Goal: Task Accomplishment & Management: Use online tool/utility

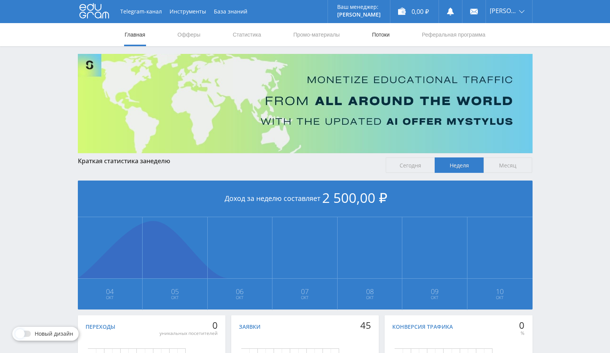
click at [387, 35] on link "Потоки" at bounding box center [380, 34] width 19 height 23
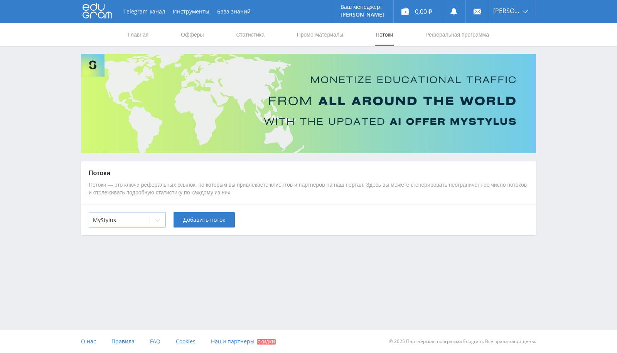
click at [144, 217] on div at bounding box center [119, 221] width 53 height 8
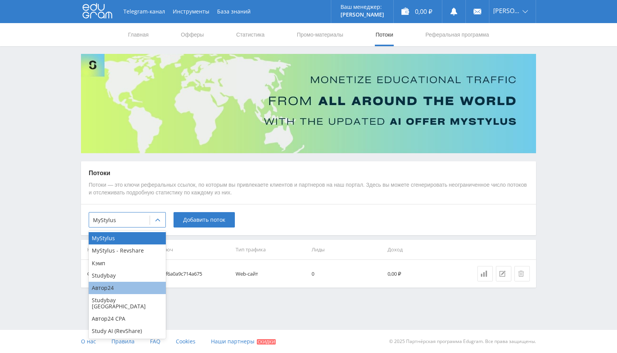
click at [131, 287] on div "Автор24" at bounding box center [127, 288] width 77 height 12
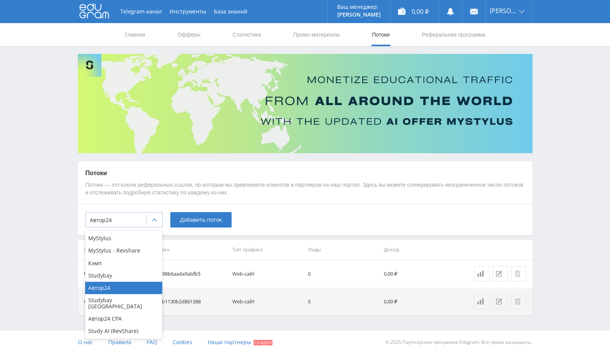
click at [148, 214] on div at bounding box center [154, 220] width 15 height 15
click at [266, 253] on th "Тип трафика" at bounding box center [267, 250] width 76 height 20
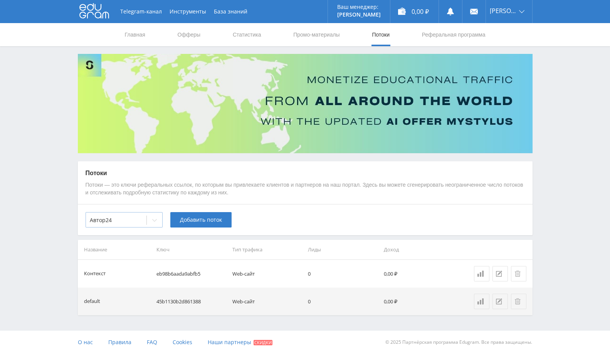
click at [147, 225] on div at bounding box center [154, 220] width 16 height 15
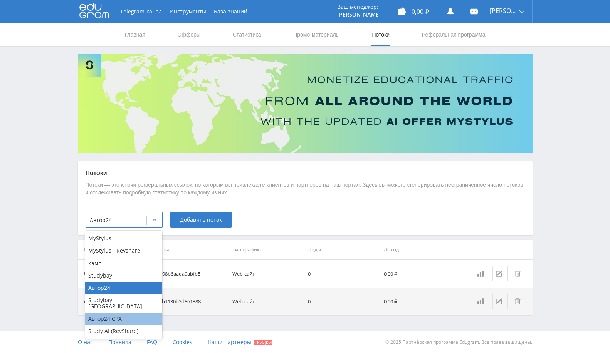
click at [131, 313] on div "Автор24 CPA" at bounding box center [123, 319] width 77 height 12
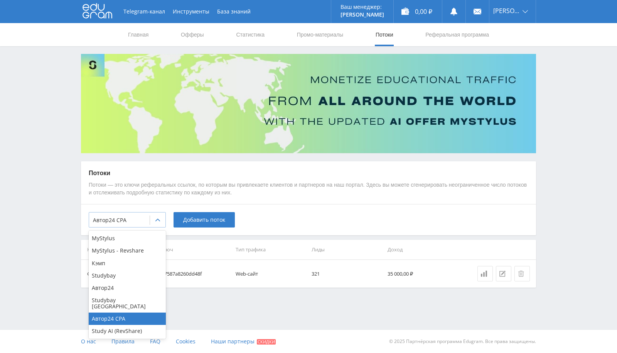
click at [144, 214] on div "Автор24 CPA" at bounding box center [127, 219] width 77 height 15
click at [117, 288] on div "Автор24" at bounding box center [127, 288] width 77 height 12
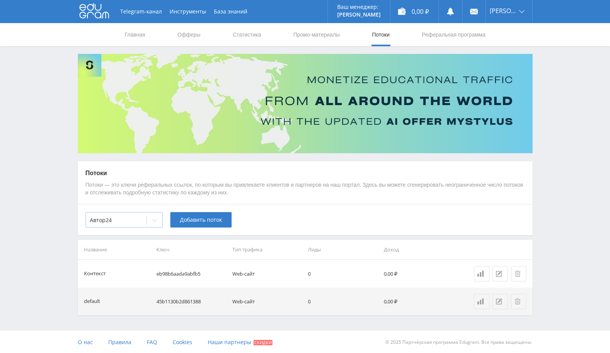
click at [143, 216] on div "Автор24" at bounding box center [116, 220] width 61 height 11
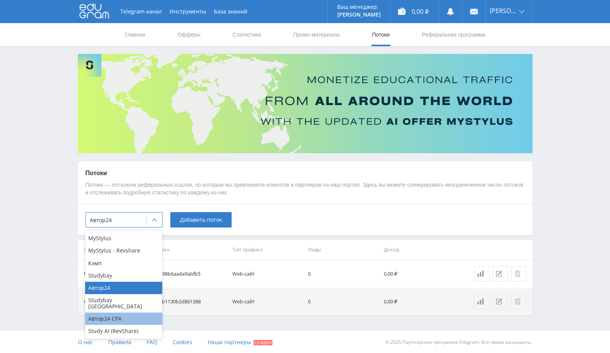
click at [111, 313] on div "Автор24 CPA" at bounding box center [123, 319] width 77 height 12
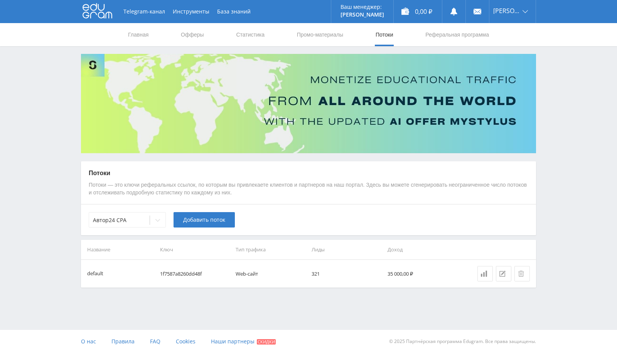
click at [345, 244] on th "Лиды" at bounding box center [346, 250] width 76 height 20
click at [211, 222] on span "Добавить поток" at bounding box center [204, 220] width 42 height 6
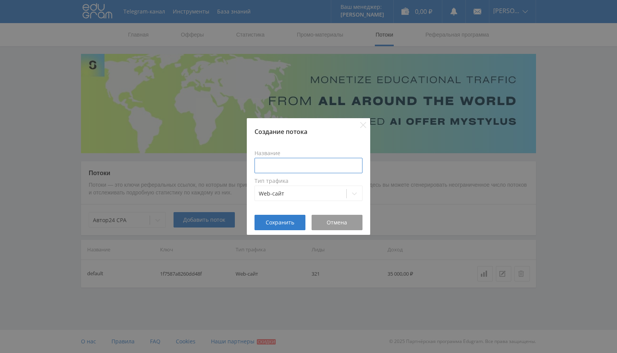
click at [305, 169] on input at bounding box center [308, 165] width 108 height 15
click at [313, 163] on input at bounding box center [308, 165] width 108 height 15
click at [327, 158] on input at bounding box center [308, 165] width 108 height 15
click at [319, 165] on input at bounding box center [308, 165] width 108 height 15
click at [311, 198] on div "Web-сайт" at bounding box center [300, 194] width 91 height 11
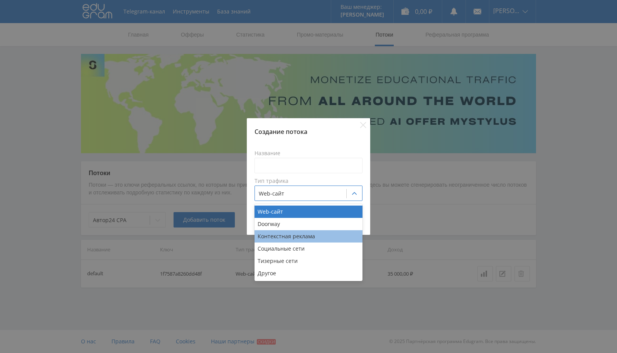
click at [305, 237] on div "Контекстная реклама" at bounding box center [308, 237] width 108 height 12
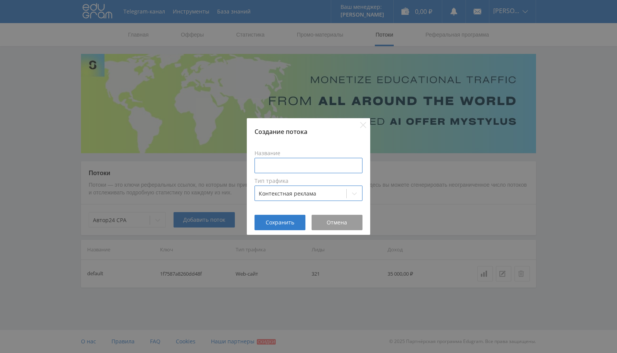
click at [322, 162] on input at bounding box center [308, 165] width 108 height 15
type input "Ленд с клоакингом"
click at [291, 223] on span "Сохранить" at bounding box center [280, 223] width 29 height 6
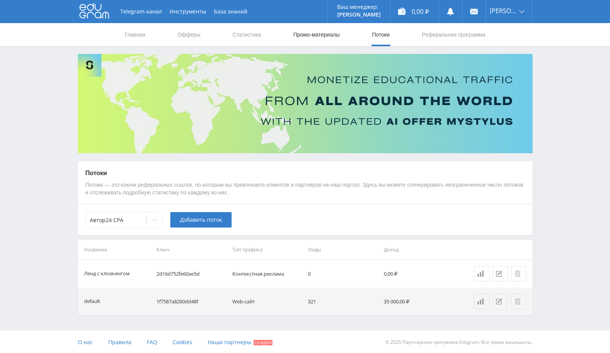
click at [295, 34] on link "Промо-материалы" at bounding box center [317, 34] width 48 height 23
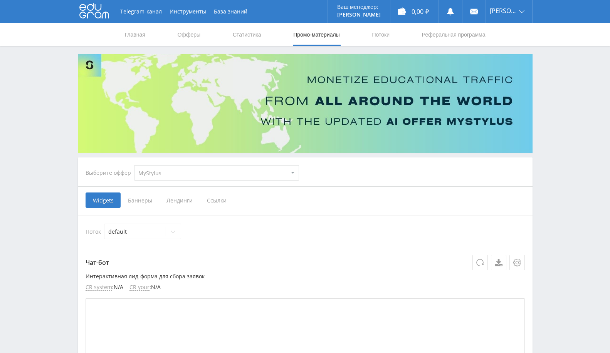
drag, startPoint x: 200, startPoint y: 171, endPoint x: 204, endPoint y: 177, distance: 6.2
click at [200, 171] on select "MyStylus MyStylus - Revshare Кэмп Studybay Автор24 Studybay [GEOGRAPHIC_DATA] А…" at bounding box center [216, 172] width 165 height 15
click at [410, 177] on div "Выберите оффер MyStylus MyStylus - Revshare Кэмп Studybay Автор24 Studybay [GEO…" at bounding box center [305, 173] width 452 height 28
click at [211, 199] on span "Ссылки" at bounding box center [217, 200] width 34 height 15
click at [0, 0] on input "Ссылки" at bounding box center [0, 0] width 0 height 0
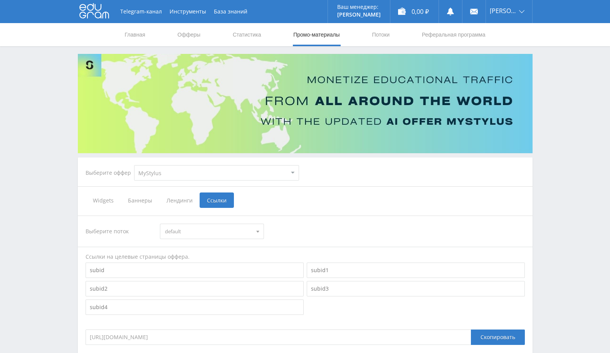
click at [208, 172] on select "MyStylus MyStylus - Revshare Кэмп Studybay Автор24 Studybay [GEOGRAPHIC_DATA] А…" at bounding box center [216, 172] width 165 height 15
select select "2"
click at [134, 165] on select "MyStylus MyStylus - Revshare Кэмп Studybay Автор24 Studybay [GEOGRAPHIC_DATA] А…" at bounding box center [216, 172] width 165 height 15
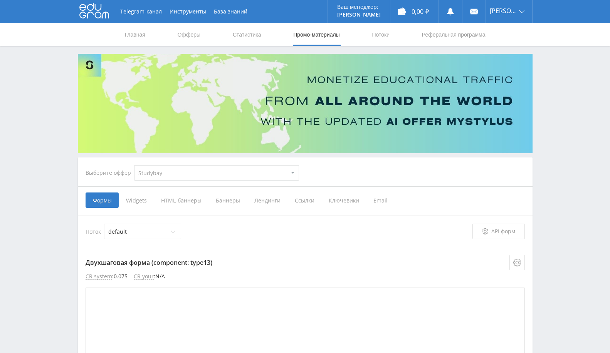
select select "307"
click at [134, 165] on select "MyStylus MyStylus - Revshare Кэмп Studybay Автор24 Studybay [GEOGRAPHIC_DATA] А…" at bounding box center [216, 172] width 165 height 15
select select "307"
click at [299, 203] on span "Ссылки" at bounding box center [305, 200] width 34 height 15
click at [0, 0] on input "Ссылки" at bounding box center [0, 0] width 0 height 0
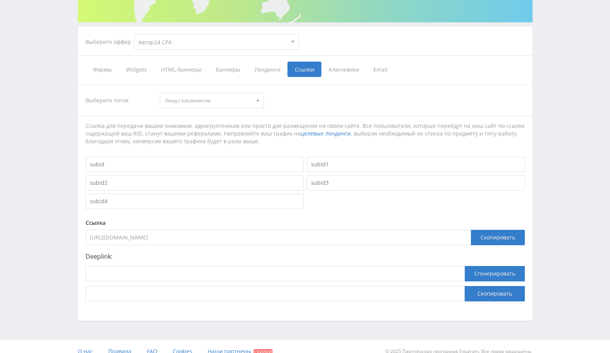
scroll to position [141, 0]
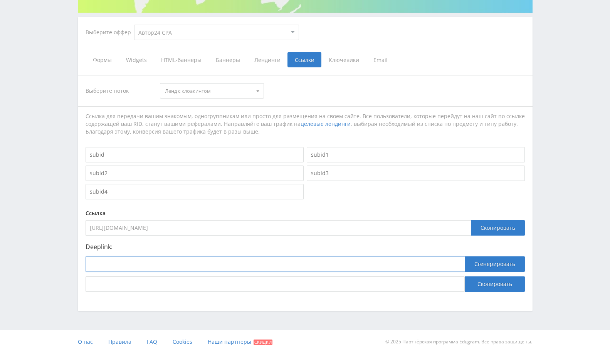
click at [245, 262] on input at bounding box center [275, 264] width 379 height 15
paste input "[URL][DOMAIN_NAME]"
type input "[URL][DOMAIN_NAME]"
click at [489, 264] on button "Сгенерировать" at bounding box center [495, 264] width 60 height 15
click at [505, 288] on button "Скопировать" at bounding box center [495, 284] width 60 height 15
